Goal: Task Accomplishment & Management: Complete application form

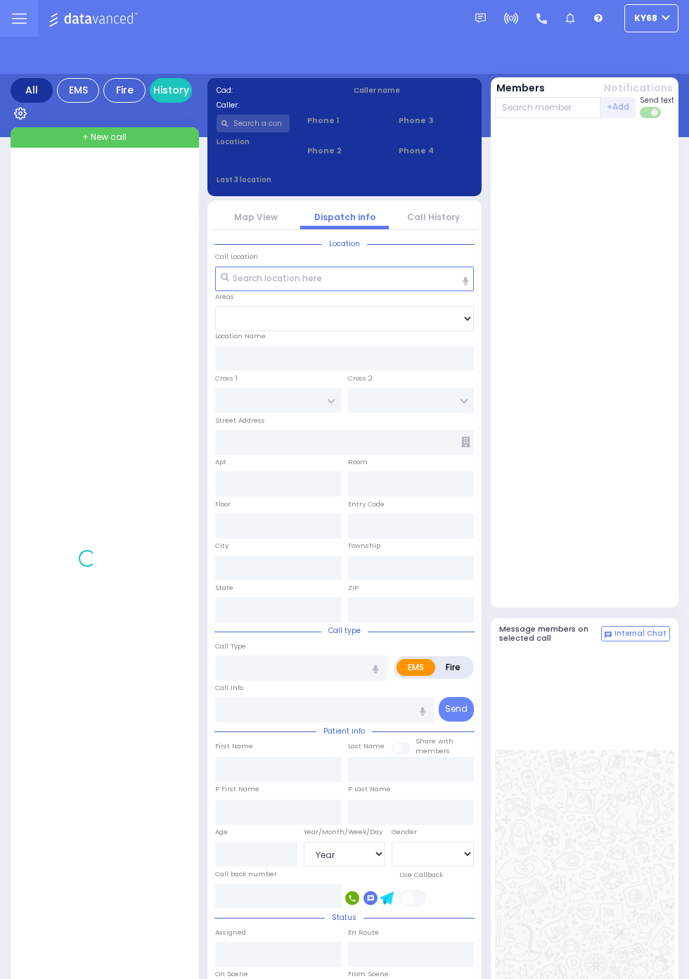
select select "Year"
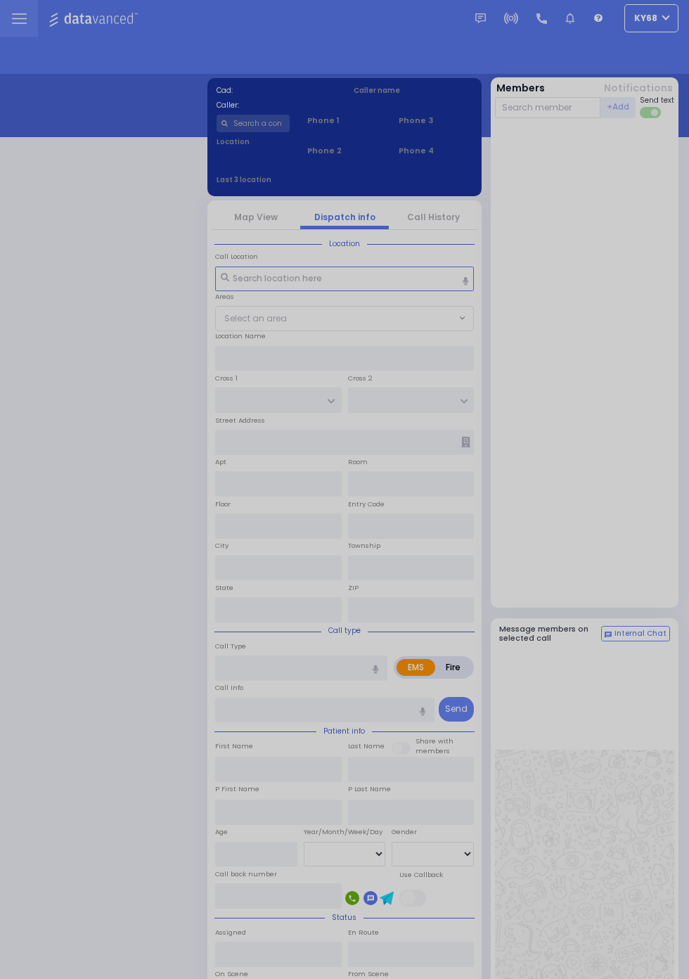
select select "12"
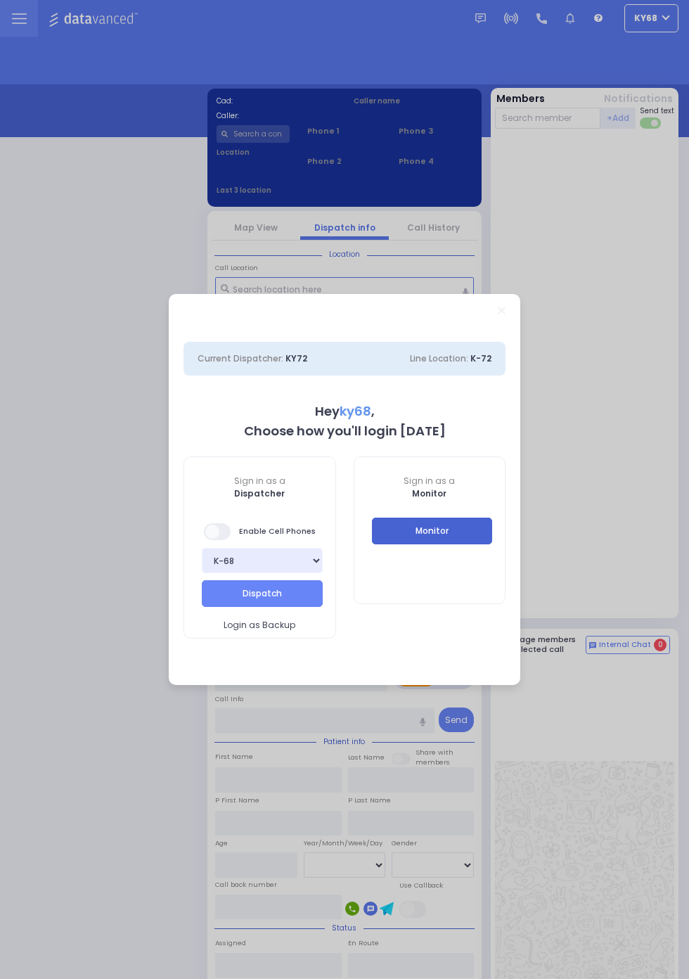
click at [493, 544] on button "Monitor" at bounding box center [432, 531] width 121 height 27
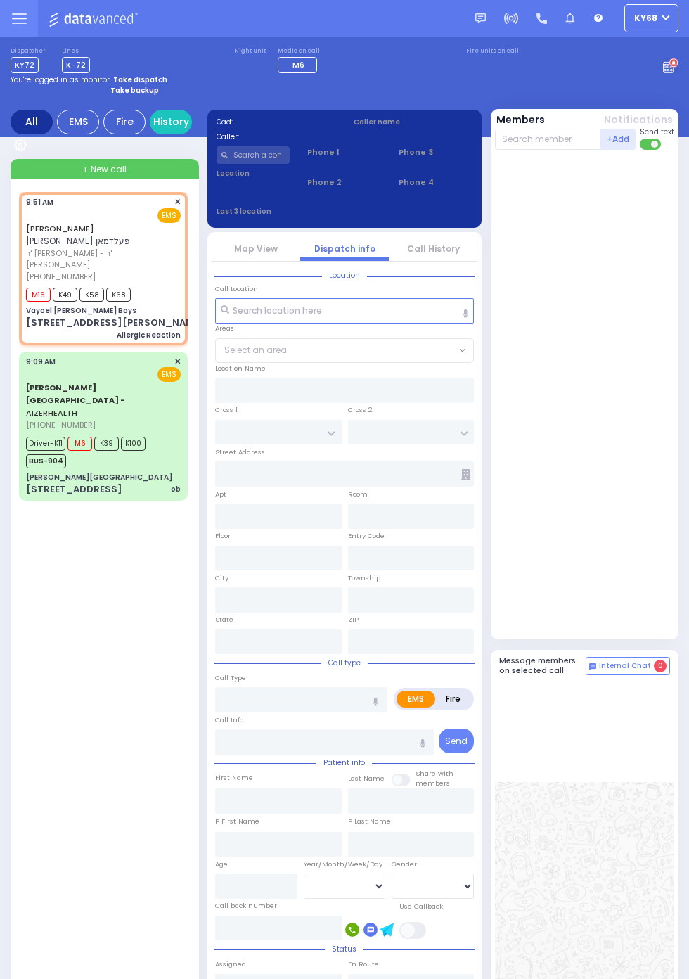
select select
type input "Allergic Reaction"
radio input "true"
type input "[PERSON_NAME]"
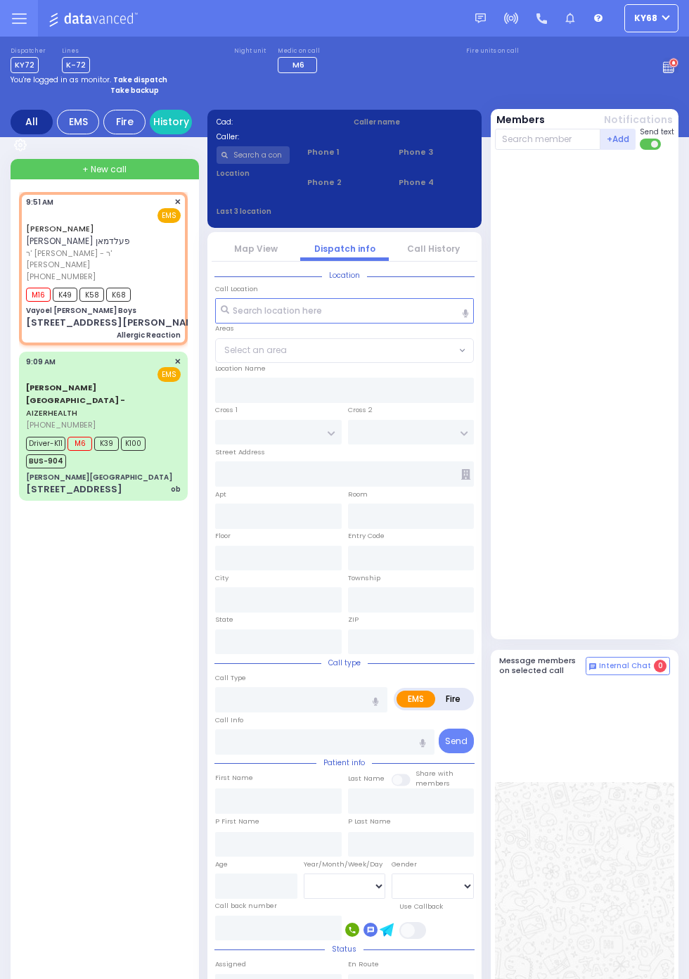
select select
type input "09:51"
type input "09:52"
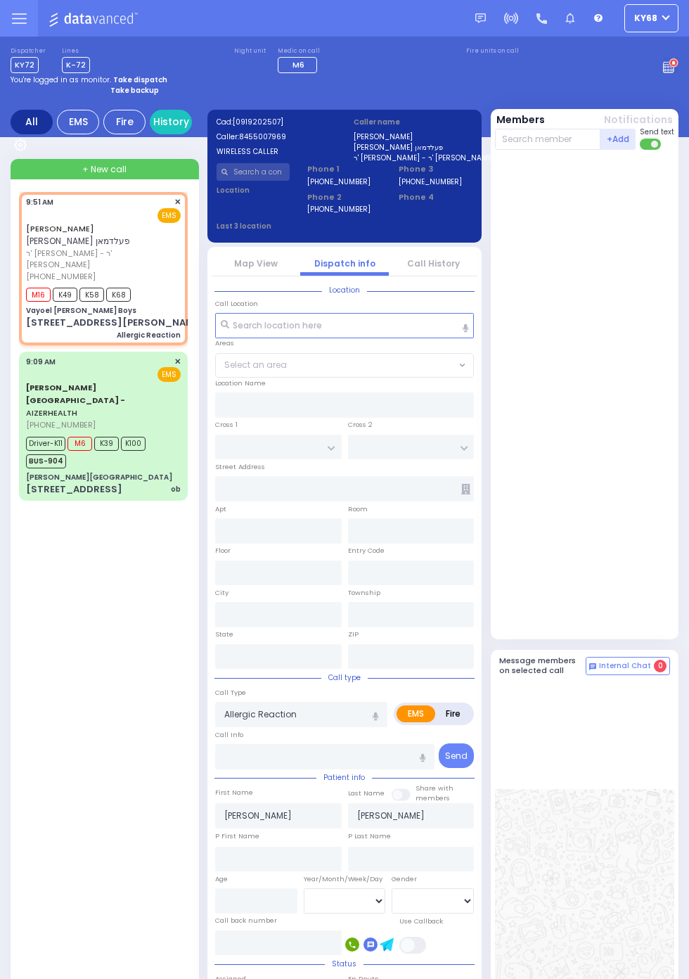
type input "Vayoel [PERSON_NAME] Boys"
type input "OLD COUNTRY RD"
type input "[STREET_ADDRESS][PERSON_NAME]"
type input "Monroe"
type input "[US_STATE]"
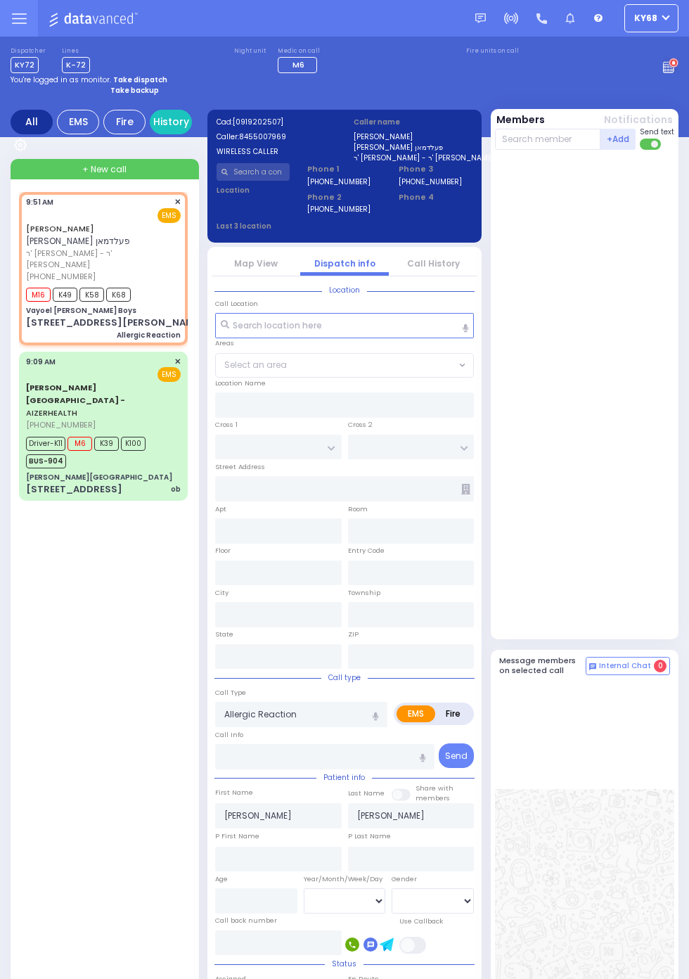
type input "10950"
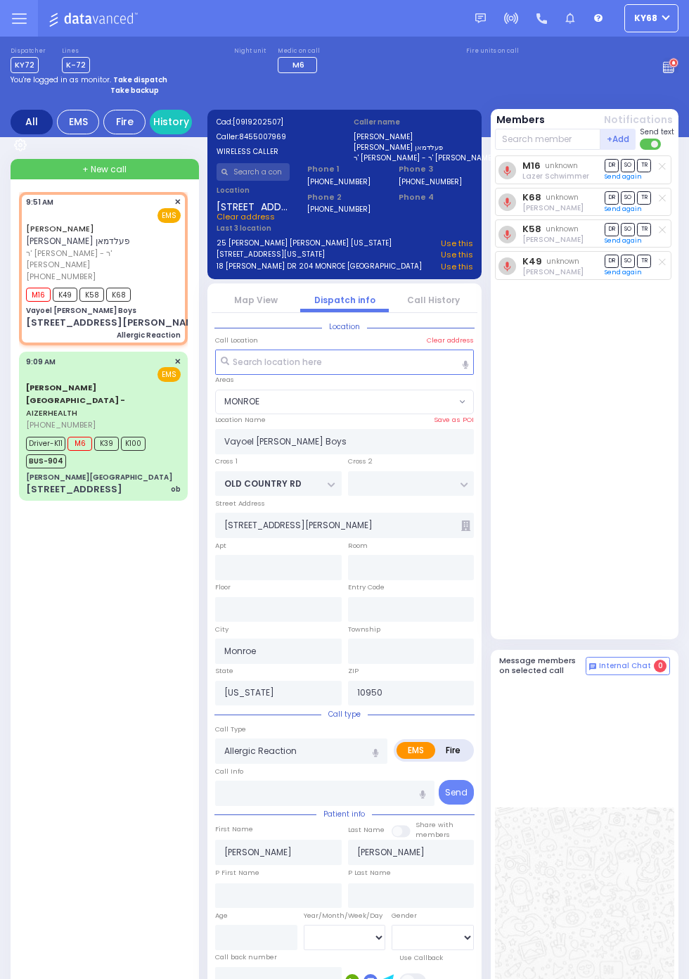
select select "MONROE"
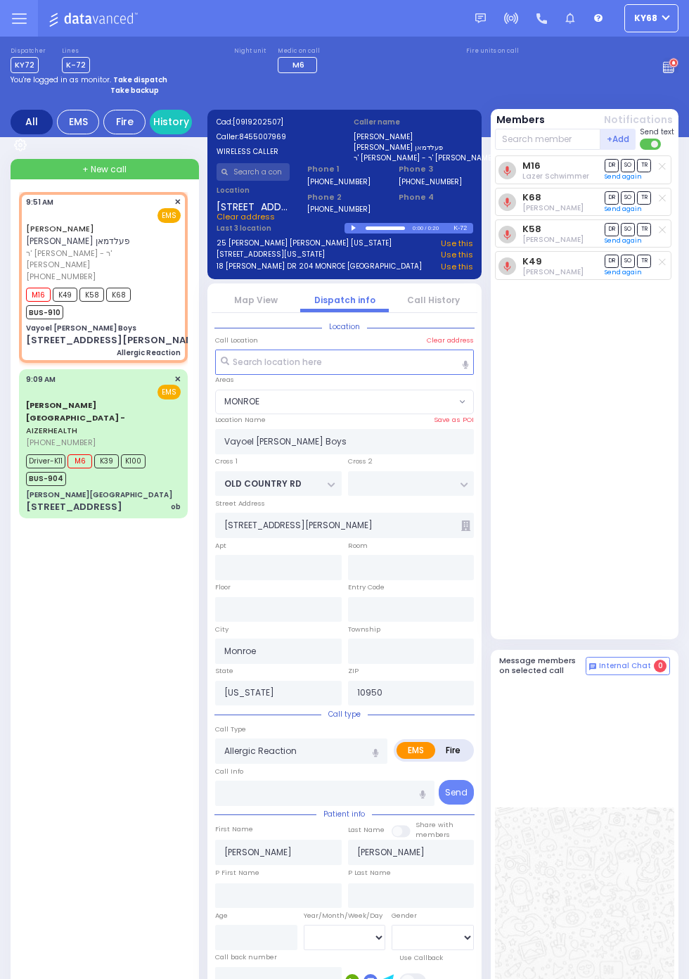
select select
radio input "true"
select select
select select "MONROE"
